Goal: Find specific page/section: Find specific page/section

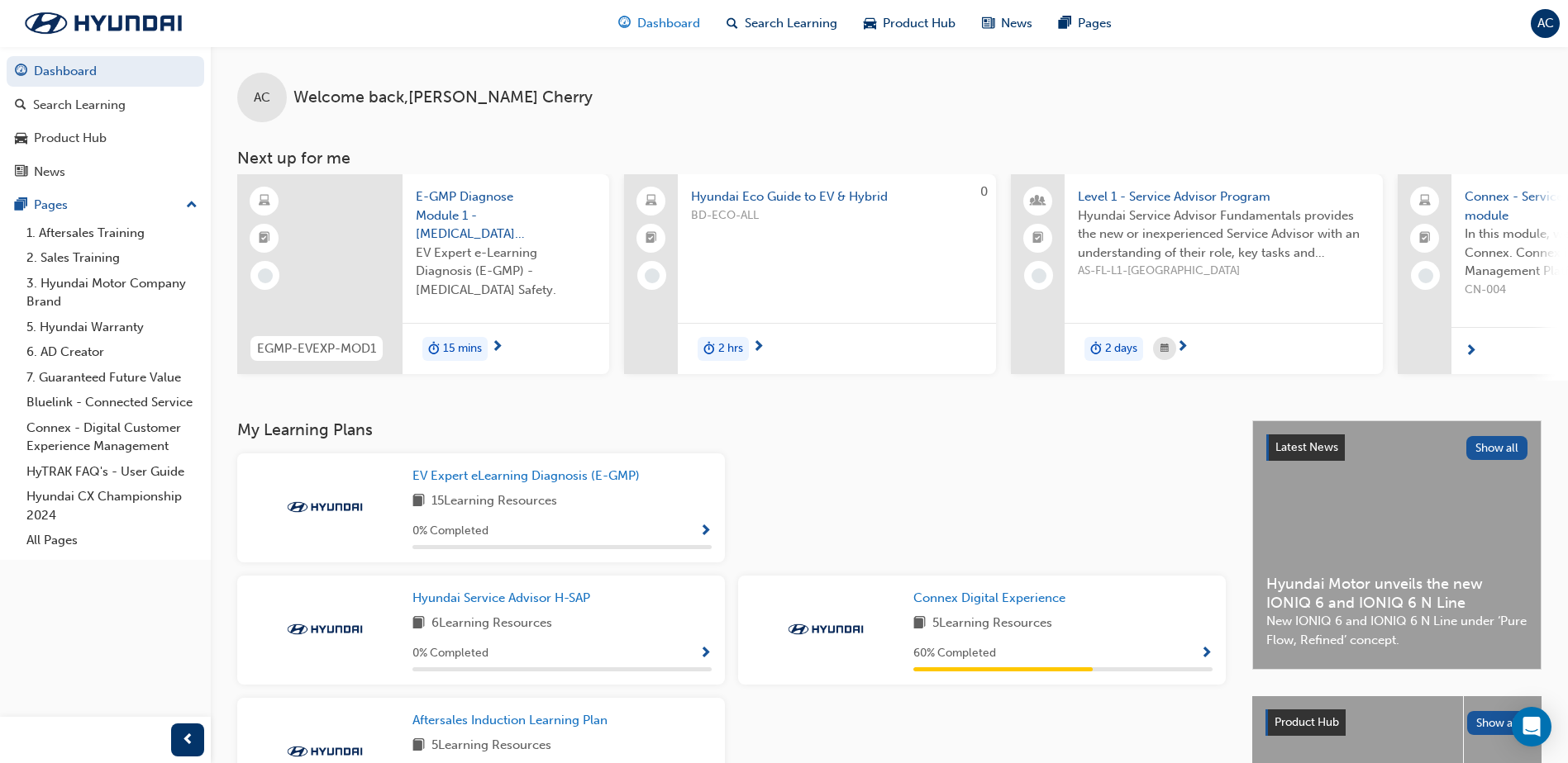
click at [683, 24] on span "Dashboard" at bounding box center [668, 24] width 63 height 19
click at [120, 167] on div "News" at bounding box center [105, 172] width 181 height 21
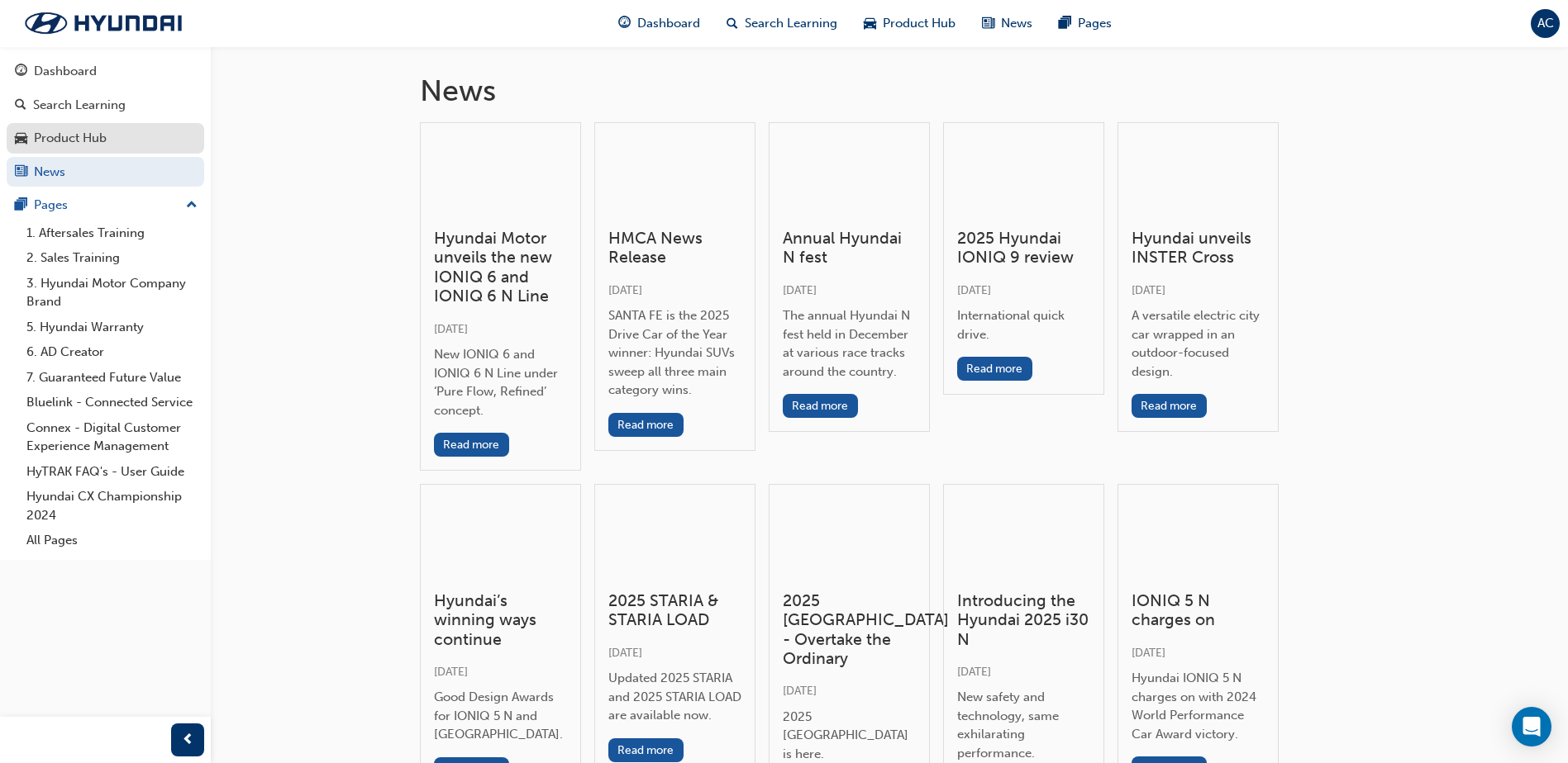
click at [108, 135] on div "Product Hub" at bounding box center [105, 138] width 181 height 21
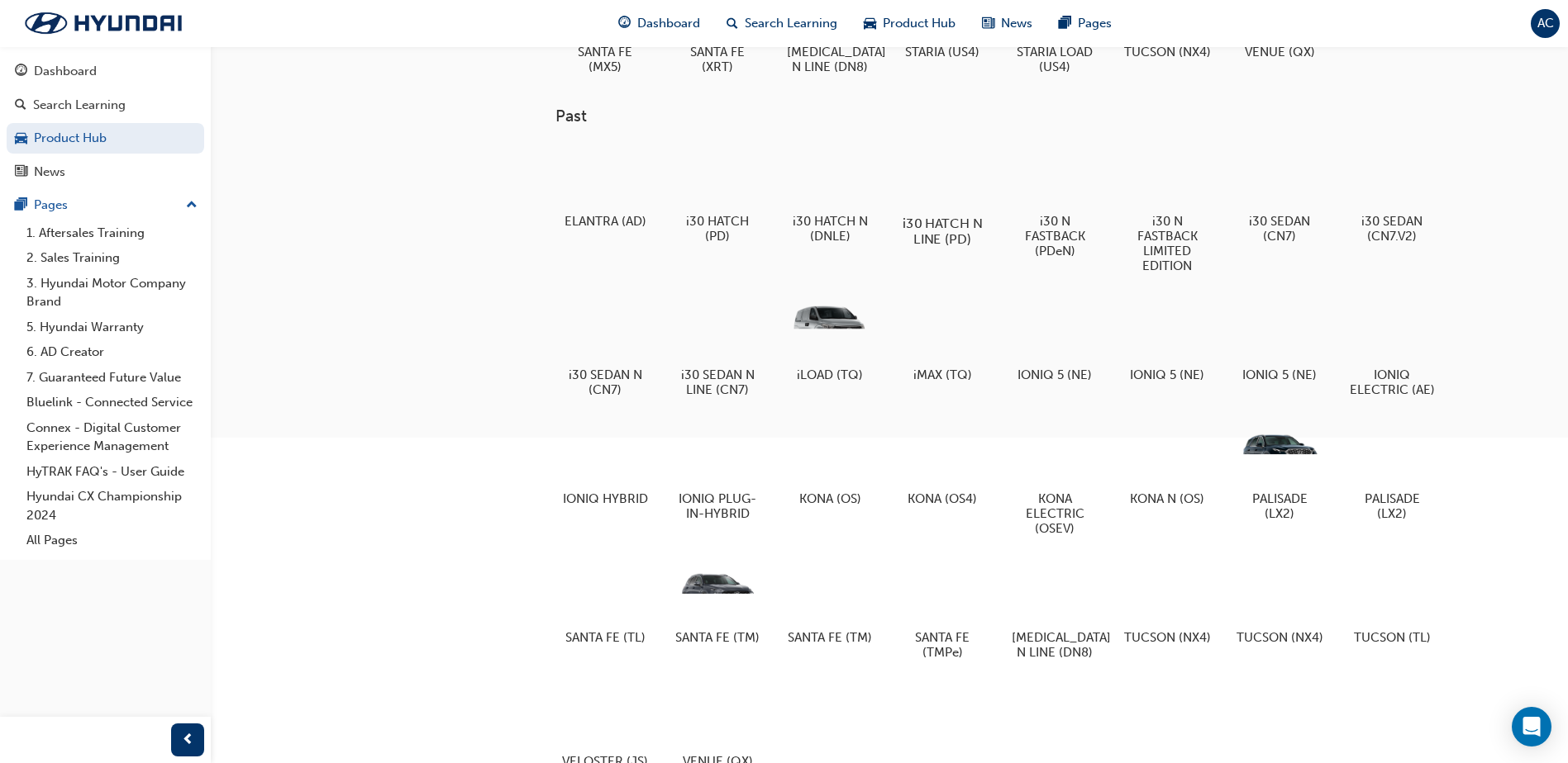
scroll to position [496, 0]
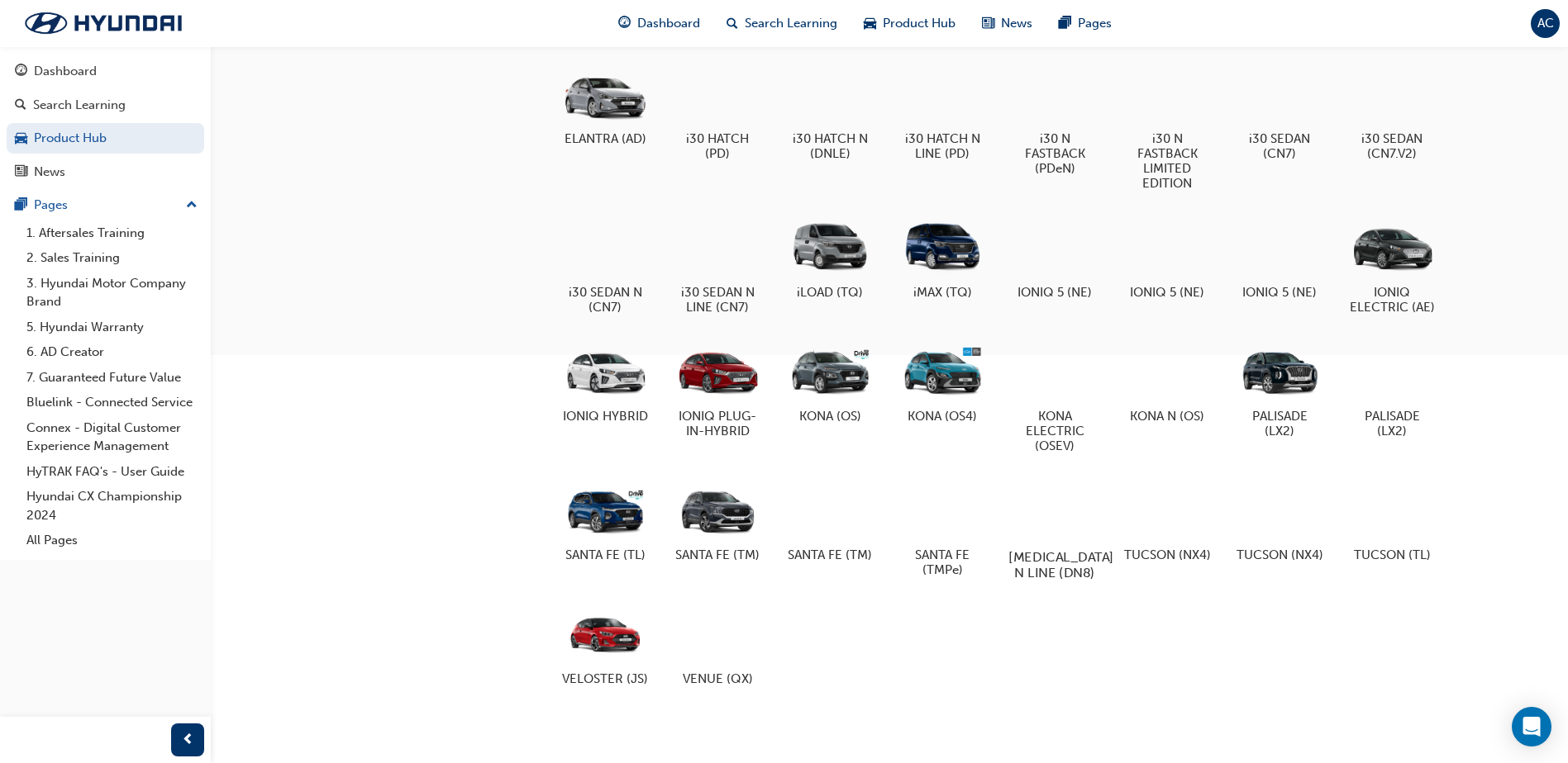
click at [1043, 505] on div at bounding box center [1054, 510] width 91 height 66
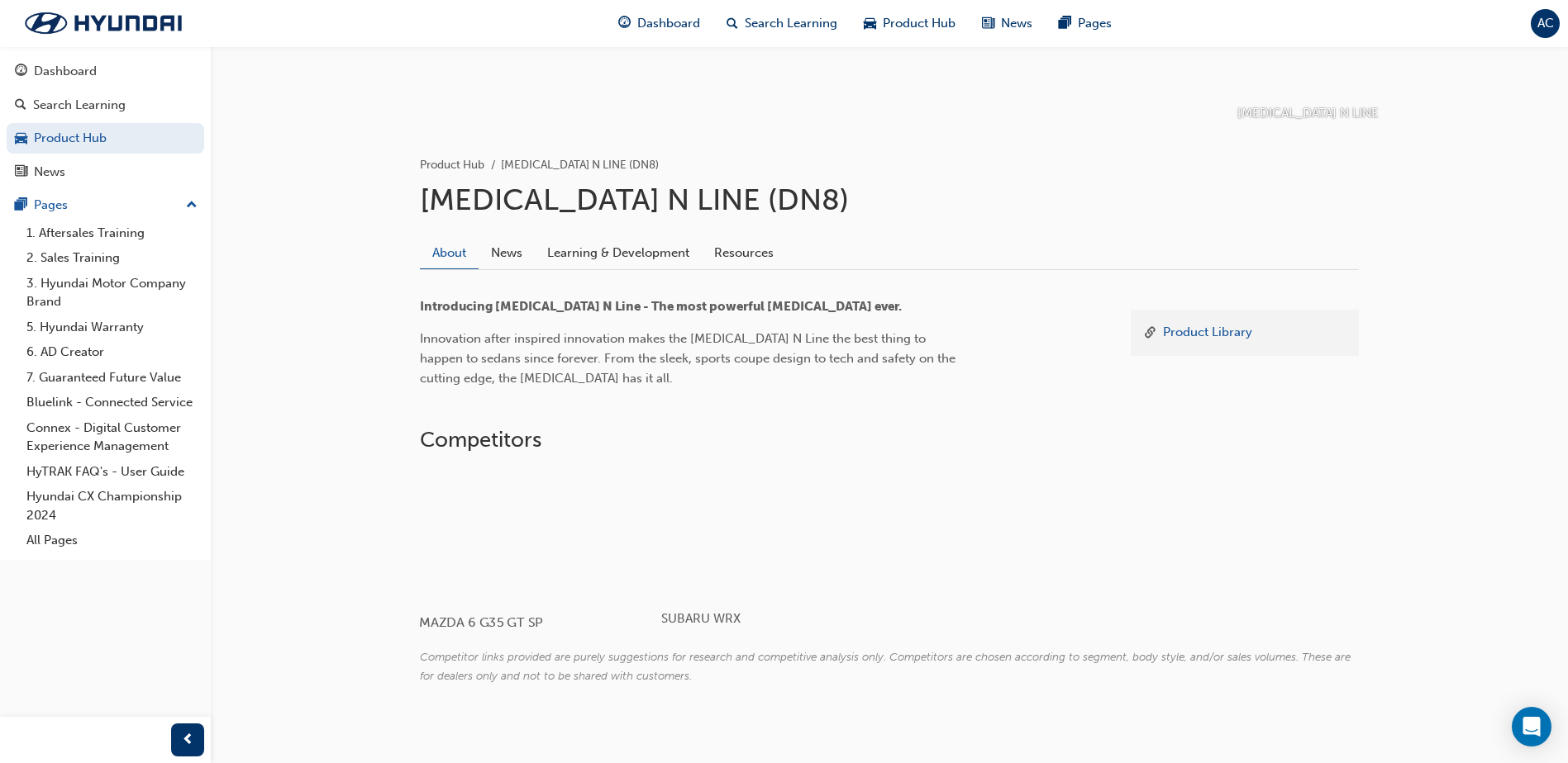
scroll to position [265, 0]
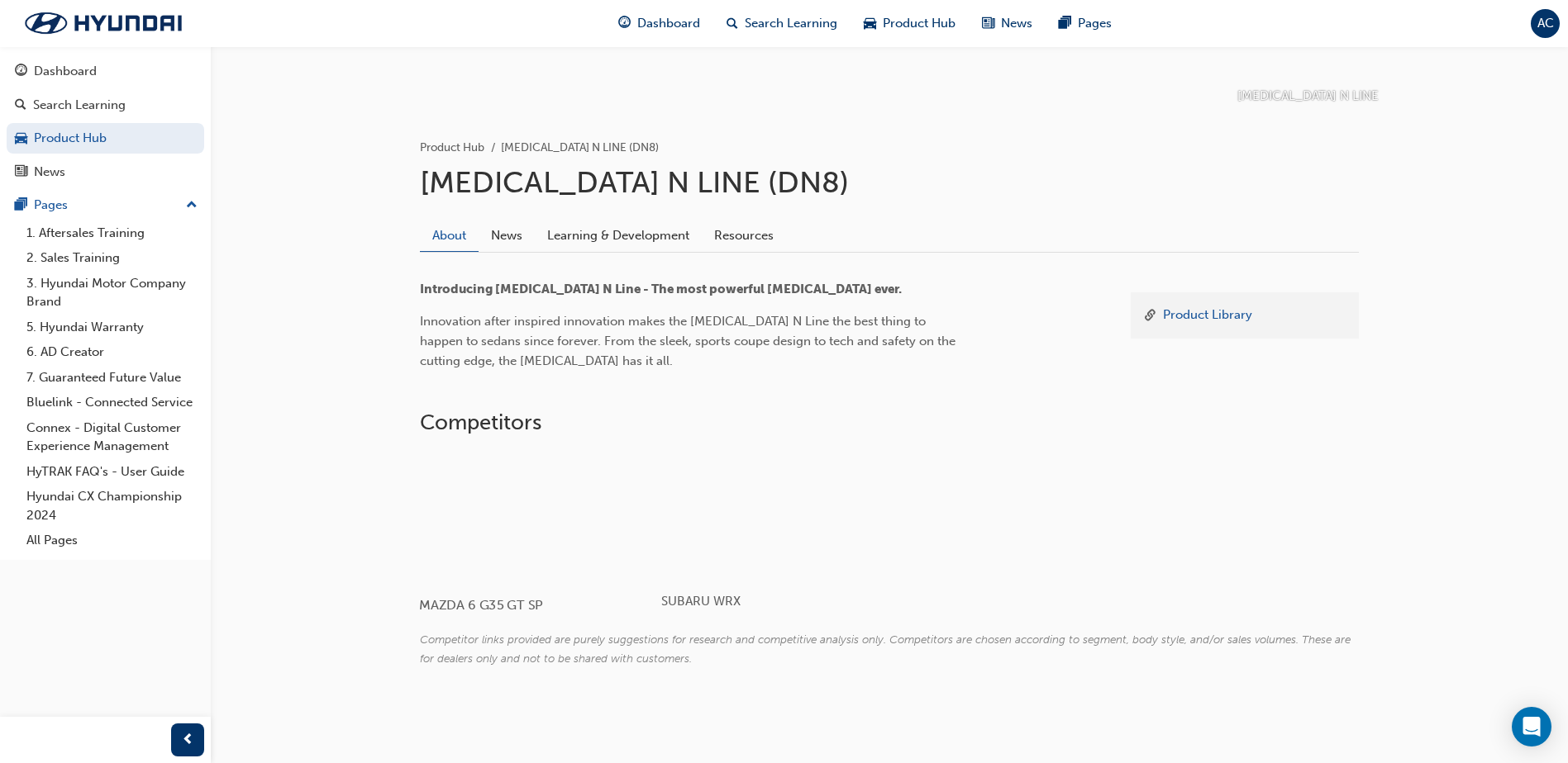
click at [583, 537] on div at bounding box center [517, 517] width 197 height 132
